Goal: Check status

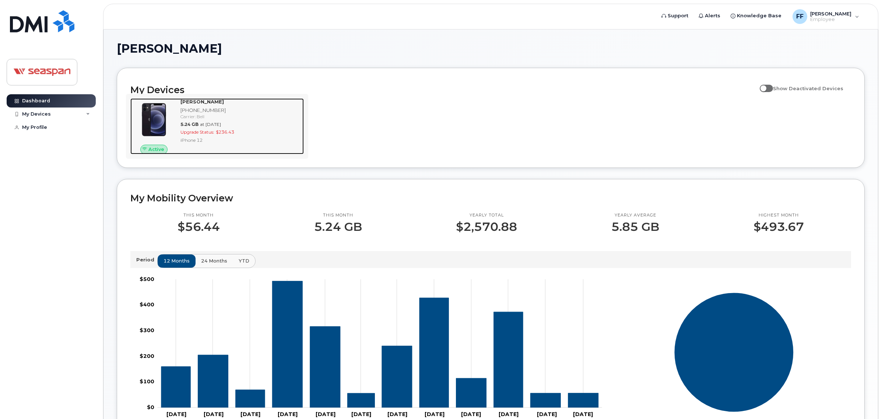
click at [216, 135] on div "Upgrade Status: $236.43" at bounding box center [240, 132] width 120 height 6
click at [211, 142] on div "iPhone 12" at bounding box center [240, 140] width 120 height 6
